Goal: Task Accomplishment & Management: Manage account settings

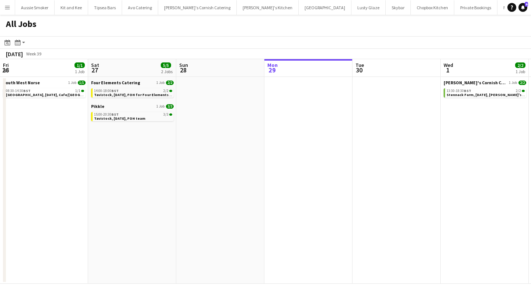
scroll to position [0, 176]
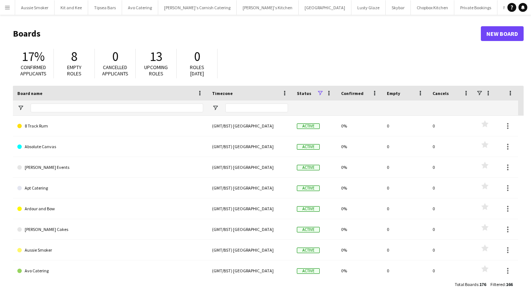
click at [7, 10] on app-icon "Menu" at bounding box center [7, 7] width 6 height 6
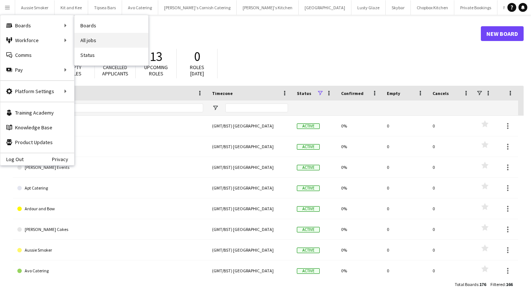
click at [109, 40] on link "All jobs" at bounding box center [112, 40] width 74 height 15
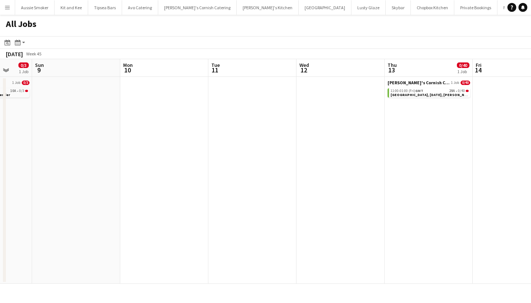
scroll to position [0, 322]
click at [428, 93] on span "[GEOGRAPHIC_DATA], [DATE], [PERSON_NAME]'s Catering" at bounding box center [441, 94] width 102 height 5
click at [425, 91] on div "11:00-01:00 (Fri) GMT 29A • 0/40" at bounding box center [429, 91] width 78 height 4
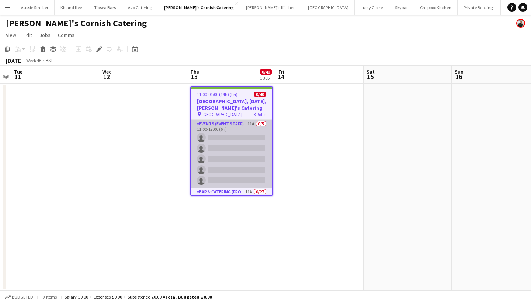
click at [252, 158] on app-card-role "Events (Event Staff) 11A 0/5 11:00-17:00 (6h) single-neutral-actions single-neu…" at bounding box center [231, 154] width 81 height 68
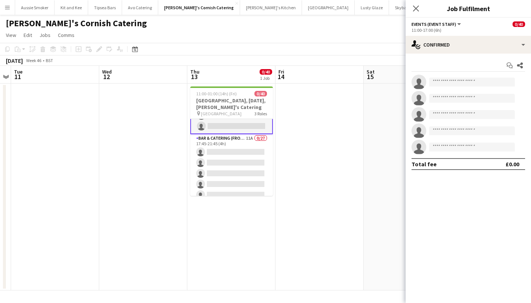
scroll to position [59, 0]
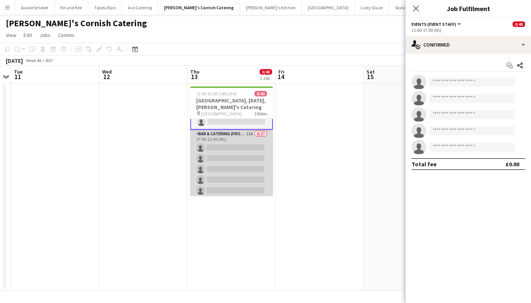
click at [232, 146] on app-card-role "Bar & Catering (Front of House) 11A 0/27 17:45-21:45 (4h) single-neutral-action…" at bounding box center [231, 281] width 83 height 303
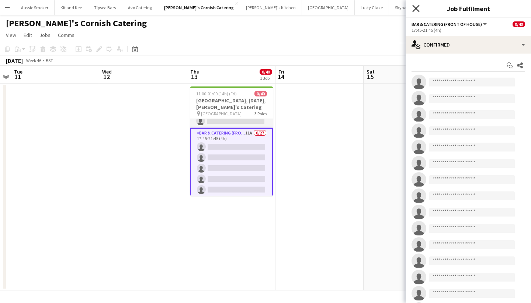
click at [415, 7] on icon "Close pop-in" at bounding box center [416, 8] width 7 height 7
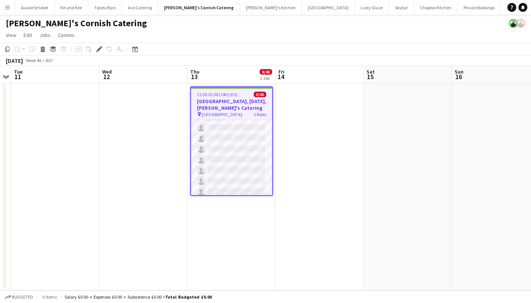
scroll to position [79, 0]
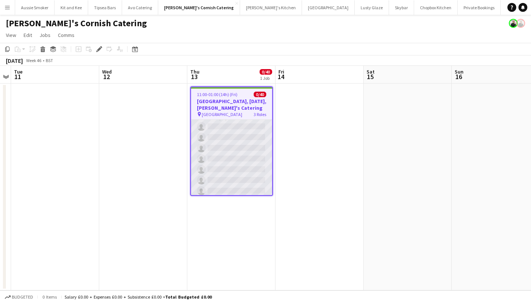
click at [247, 170] on app-card-role "Bar & Catering (Front of House) 11A 0/27 17:45-21:45 (4h) single-neutral-action…" at bounding box center [231, 259] width 81 height 303
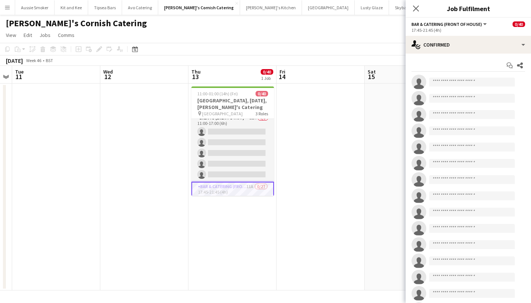
scroll to position [0, 0]
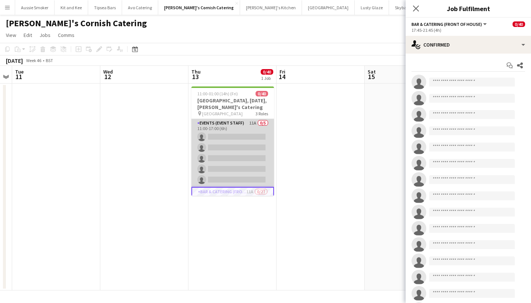
click at [222, 148] on app-card-role "Events (Event Staff) 11A 0/5 11:00-17:00 (6h) single-neutral-actions single-neu…" at bounding box center [233, 153] width 83 height 68
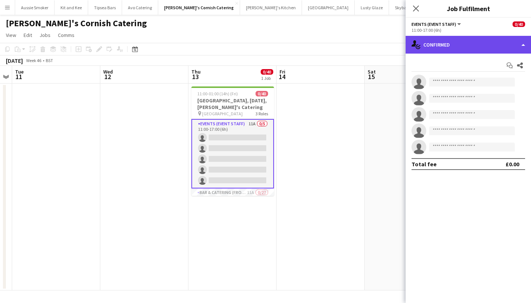
click at [476, 42] on div "single-neutral-actions-check-2 Confirmed" at bounding box center [468, 45] width 125 height 18
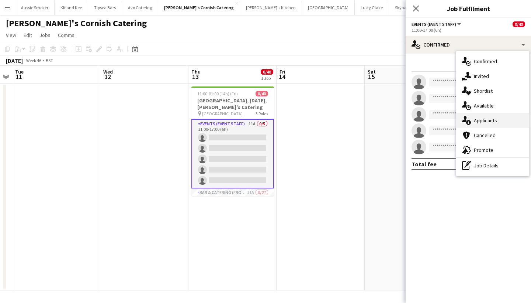
click at [490, 116] on div "single-neutral-actions-information Applicants" at bounding box center [492, 120] width 73 height 15
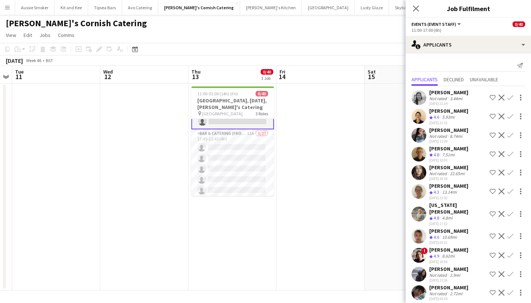
scroll to position [61, 0]
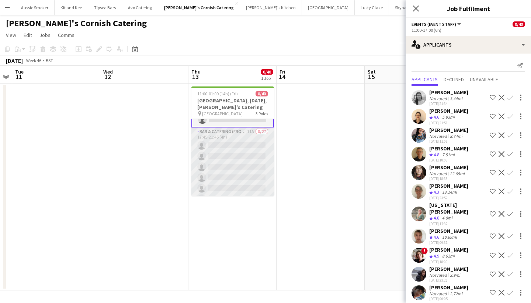
click at [241, 158] on app-card-role "Bar & Catering (Front of House) 11A 0/27 17:45-21:45 (4h) single-neutral-action…" at bounding box center [233, 278] width 83 height 303
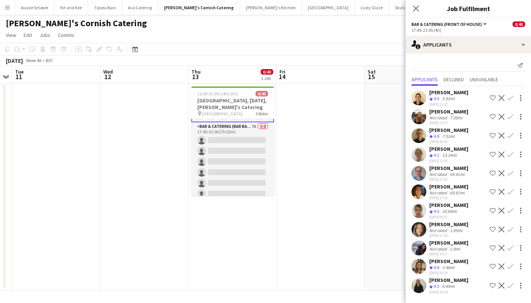
scroll to position [374, 0]
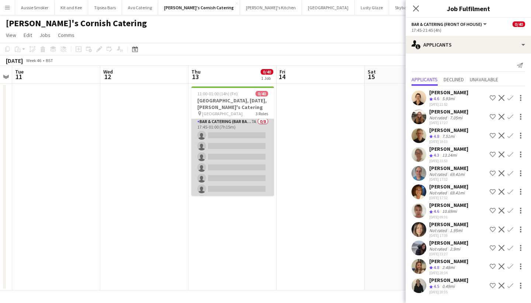
click at [242, 178] on app-card-role "Bar & Catering (Bar Back) 7A 0/8 17:45-01:00 (7h15m) single-neutral-actions sin…" at bounding box center [233, 167] width 83 height 100
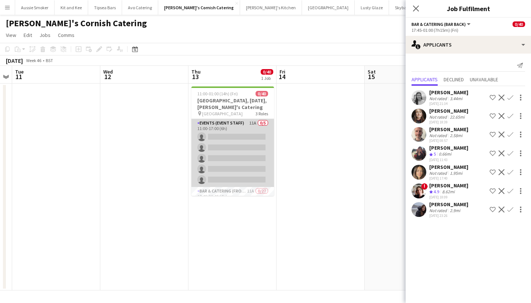
scroll to position [0, 0]
click at [239, 137] on app-card-role "Events (Event Staff) 11A 0/5 11:00-17:00 (6h) single-neutral-actions single-neu…" at bounding box center [233, 153] width 83 height 68
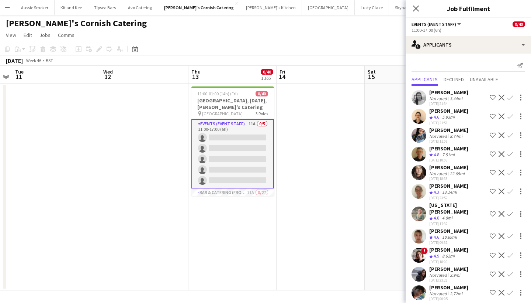
click at [512, 190] on app-icon "Confirm" at bounding box center [511, 191] width 6 height 6
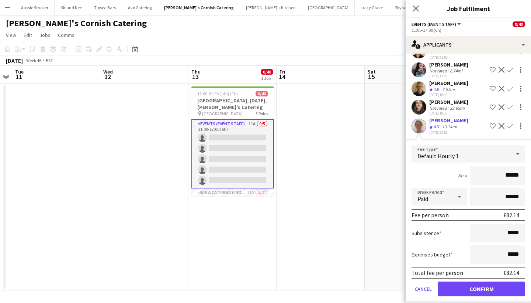
scroll to position [66, 0]
type input "******"
click at [479, 285] on button "Confirm" at bounding box center [481, 287] width 87 height 15
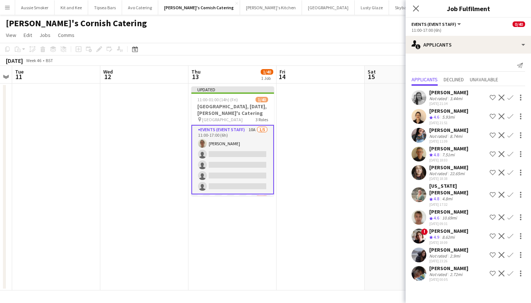
scroll to position [44, 0]
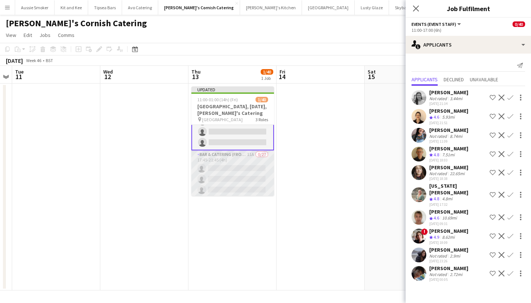
click at [235, 179] on app-card-role "Bar & Catering (Front of House) 11A 0/27 17:45-21:45 (4h) single-neutral-action…" at bounding box center [233, 301] width 83 height 303
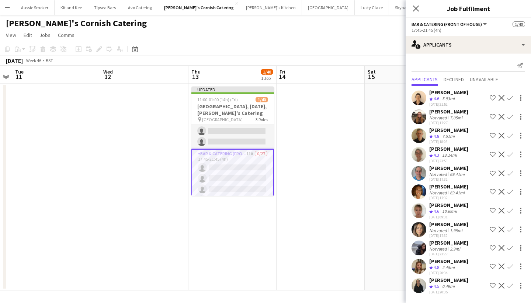
click at [510, 156] on app-icon "Confirm" at bounding box center [511, 154] width 6 height 6
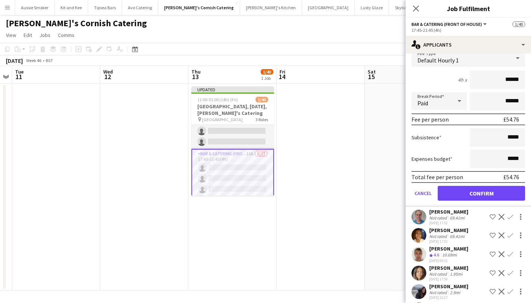
scroll to position [135, 0]
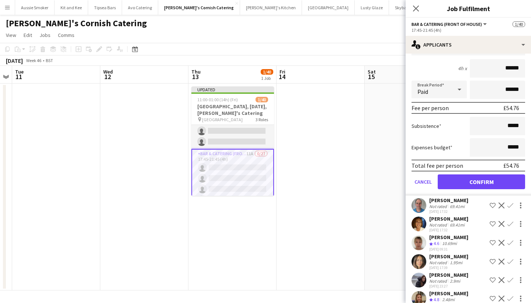
type input "******"
click at [494, 183] on button "Confirm" at bounding box center [481, 181] width 87 height 15
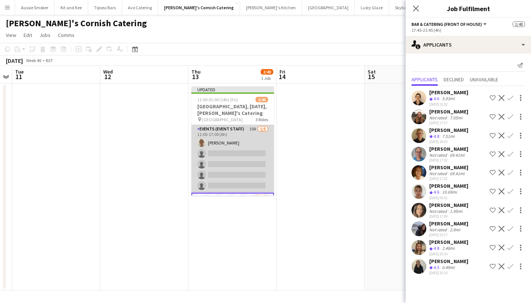
scroll to position [0, 0]
click at [235, 178] on app-card-role "Events (Event Staff) 10A 1/5 11:00-17:00 (6h) Teri Pitman single-neutral-action…" at bounding box center [233, 159] width 83 height 68
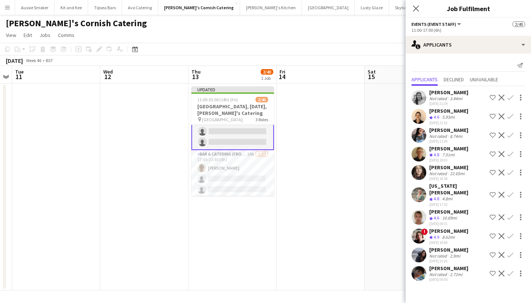
scroll to position [47, 0]
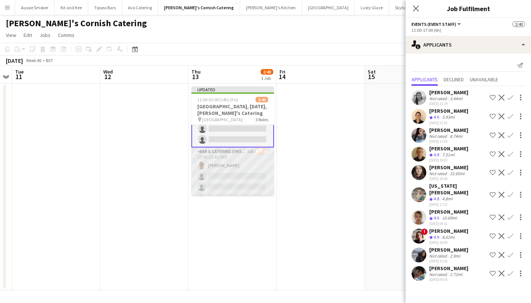
click at [242, 168] on app-card-role "Bar & Catering (Front of House) 10A 1/27 17:45-21:45 (4h) Teri Pitman single-ne…" at bounding box center [233, 298] width 83 height 303
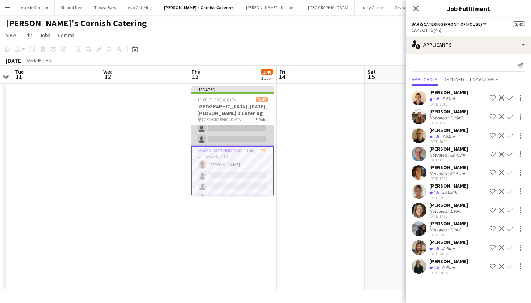
click at [244, 132] on app-card-role "Events (Event Staff) 10A 1/5 11:00-17:00 (6h) Teri Pitman single-neutral-action…" at bounding box center [233, 112] width 83 height 68
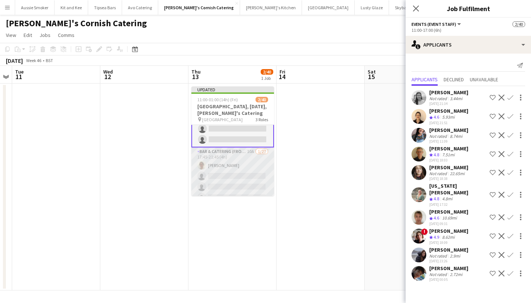
click at [241, 169] on app-card-role "Bar & Catering (Front of House) 10A 1/27 17:45-21:45 (4h) Teri Pitman single-ne…" at bounding box center [233, 298] width 83 height 303
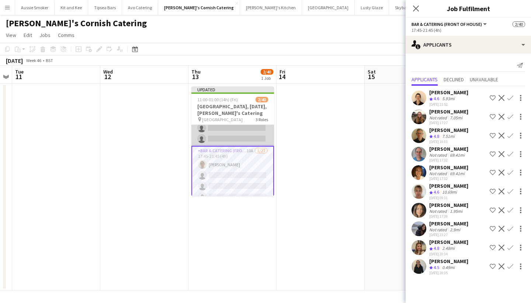
click at [240, 128] on app-card-role "Events (Event Staff) 10A 1/5 11:00-17:00 (6h) Teri Pitman single-neutral-action…" at bounding box center [233, 112] width 83 height 68
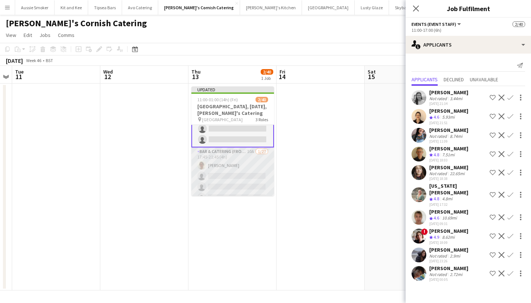
click at [236, 178] on app-card-role "Bar & Catering (Front of House) 10A 1/27 17:45-21:45 (4h) Teri Pitman single-ne…" at bounding box center [233, 298] width 83 height 303
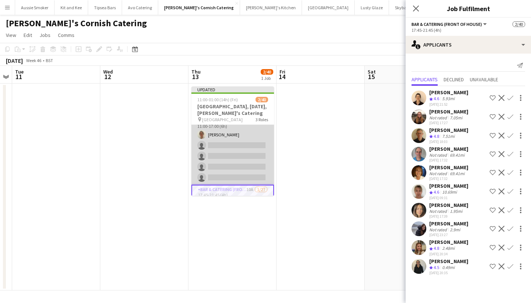
scroll to position [8, 0]
click at [229, 162] on app-card-role "Events (Event Staff) 10A 1/5 11:00-17:00 (6h) Teri Pitman single-neutral-action…" at bounding box center [233, 151] width 83 height 68
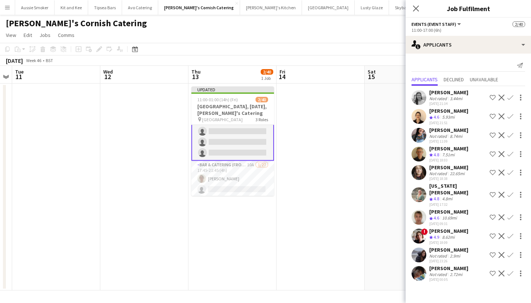
scroll to position [44, 0]
click at [512, 214] on app-icon "Confirm" at bounding box center [511, 217] width 6 height 6
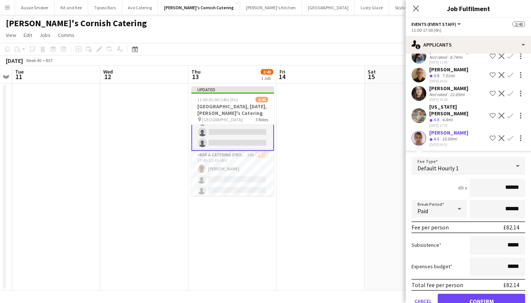
scroll to position [92, 0]
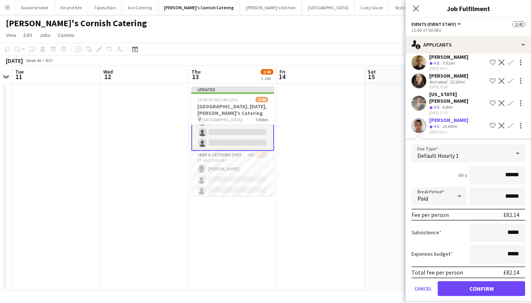
type input "******"
click at [475, 281] on button "Confirm" at bounding box center [481, 288] width 87 height 15
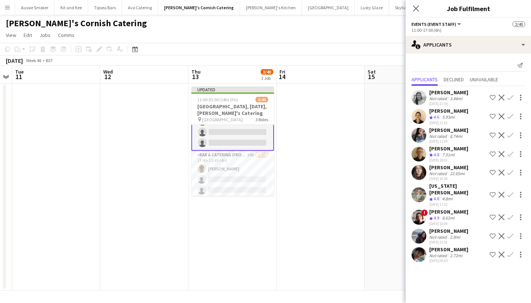
scroll to position [0, 0]
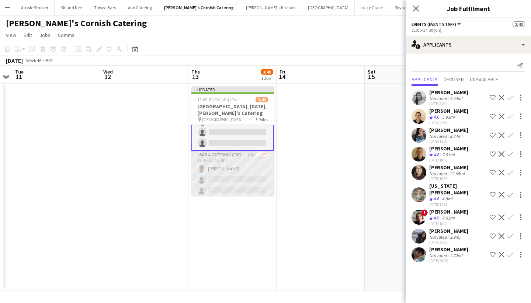
click at [232, 168] on app-card-role "Bar & Catering (Front of House) 10A 1/27 17:45-21:45 (4h) Teri Pitman single-ne…" at bounding box center [233, 302] width 83 height 303
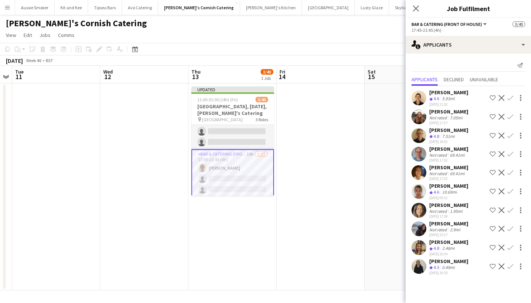
click at [510, 190] on app-icon "Confirm" at bounding box center [511, 191] width 6 height 6
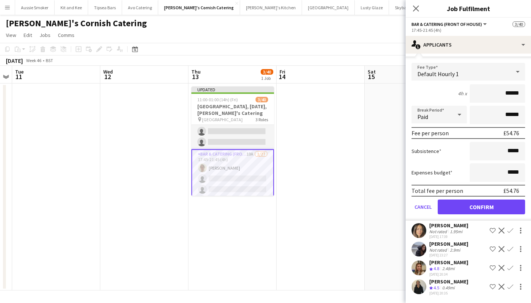
type input "******"
click at [487, 209] on button "Confirm" at bounding box center [481, 206] width 87 height 15
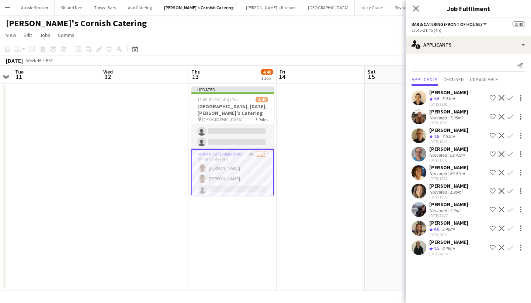
scroll to position [0, 0]
click at [416, 7] on icon "Close pop-in" at bounding box center [416, 8] width 7 height 7
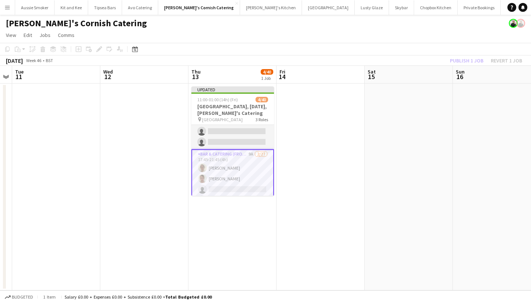
click at [467, 59] on div "Publish 1 job Revert 1 job" at bounding box center [486, 61] width 90 height 10
click at [467, 59] on button "Publish 1 job" at bounding box center [466, 61] width 39 height 10
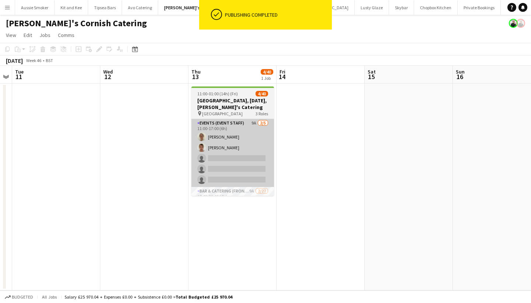
click at [241, 166] on app-card-role "Events (Event Staff) 9A 2/5 11:00-17:00 (6h) Teri Pitman Debbie Stevens single-…" at bounding box center [233, 153] width 83 height 68
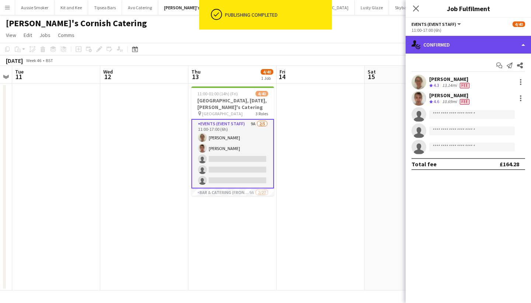
click at [462, 50] on div "single-neutral-actions-check-2 Confirmed" at bounding box center [468, 45] width 125 height 18
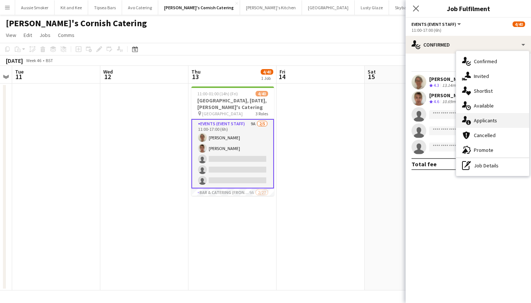
click at [488, 117] on span "Applicants" at bounding box center [485, 120] width 23 height 7
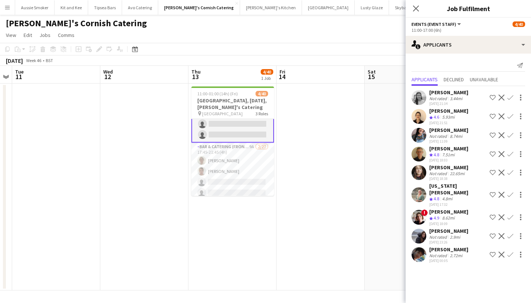
scroll to position [50, 0]
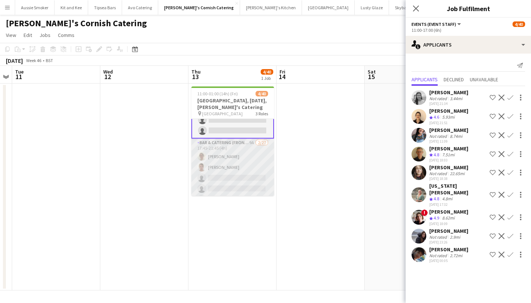
click at [247, 176] on app-card-role "Bar & Catering (Front of House) 9A 2/27 17:45-21:45 (4h) Teri Pitman Debbie Ste…" at bounding box center [233, 289] width 83 height 303
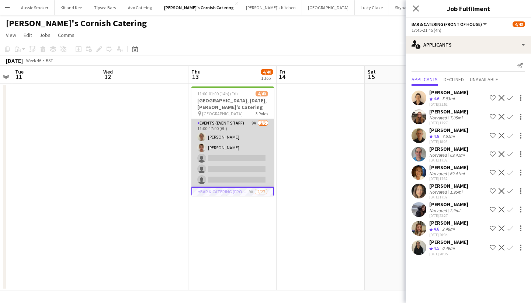
scroll to position [0, 0]
click at [249, 158] on app-card-role "Events (Event Staff) 9A 2/5 11:00-17:00 (6h) Teri Pitman Debbie Stevens single-…" at bounding box center [233, 153] width 83 height 68
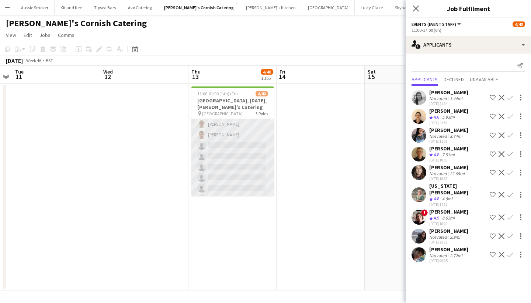
scroll to position [85, 0]
click at [230, 178] on app-card-role "Bar & Catering (Front of House) 9A 2/27 17:45-21:45 (4h) Teri Pitman Debbie Ste…" at bounding box center [233, 255] width 83 height 303
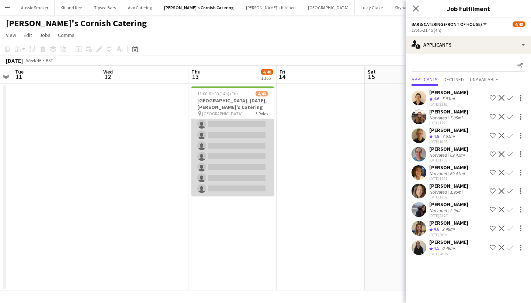
scroll to position [396, 0]
click at [233, 168] on app-card-role "Bar & Catering (Bar Back) 7A 0/8 17:45-01:00 (7h15m) single-neutral-actions sin…" at bounding box center [233, 146] width 83 height 100
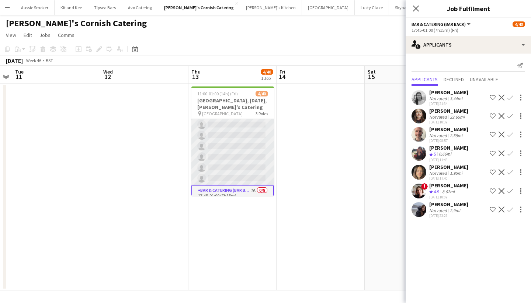
scroll to position [303, 0]
click at [234, 155] on app-card-role "Bar & Catering (Front of House) 9A 2/27 17:45-21:45 (4h) Teri Pitman Debbie Ste…" at bounding box center [233, 35] width 83 height 303
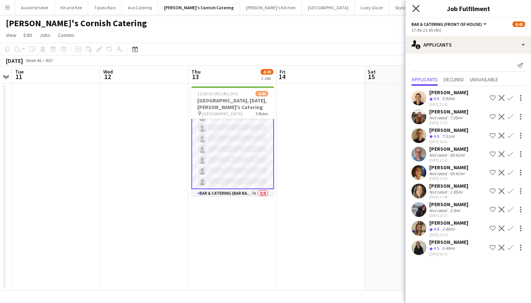
click at [418, 10] on icon at bounding box center [416, 8] width 7 height 7
